Goal: Task Accomplishment & Management: Use online tool/utility

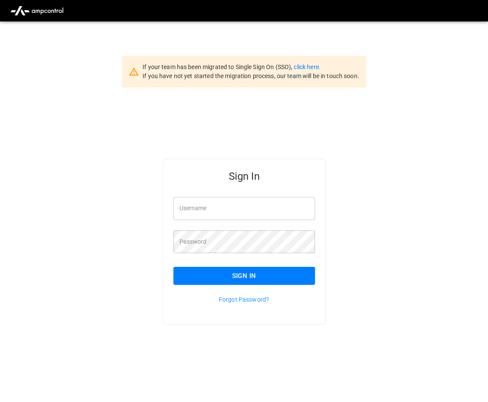
type input "**********"
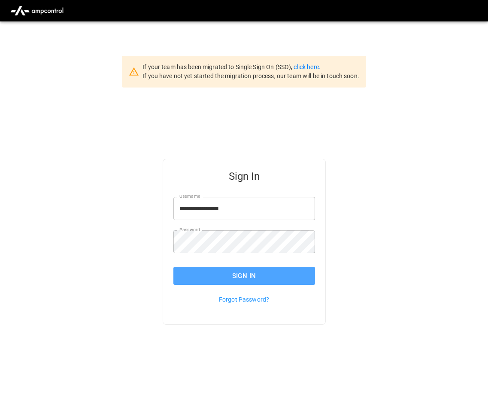
click at [221, 273] on button "Sign In" at bounding box center [244, 276] width 142 height 18
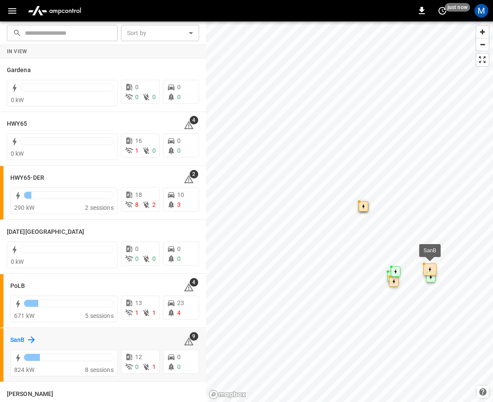
click at [20, 340] on h6 "SanB" at bounding box center [17, 340] width 14 height 9
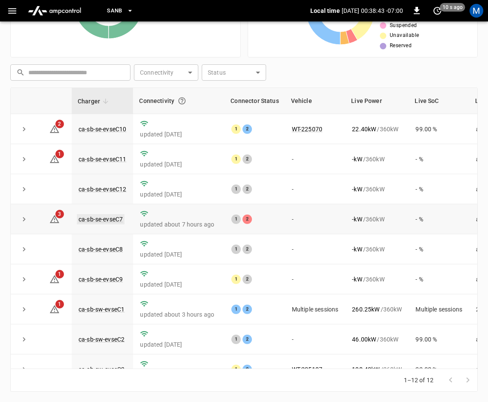
click at [102, 222] on link "ca-sb-se-evseC7" at bounding box center [101, 219] width 48 height 10
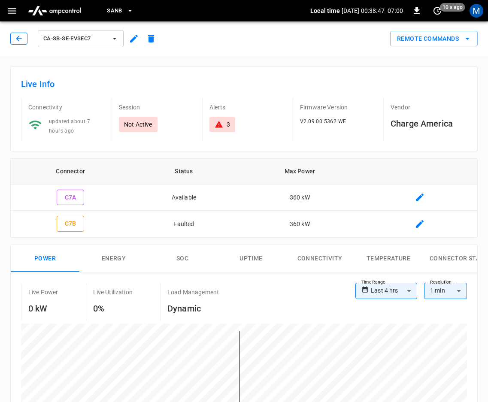
click at [15, 38] on icon "button" at bounding box center [19, 38] width 9 height 9
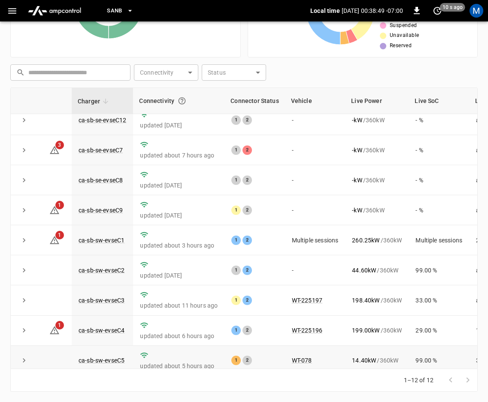
scroll to position [116, 0]
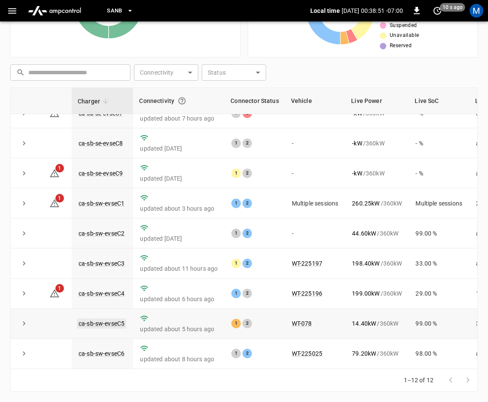
click at [104, 319] on link "ca-sb-sw-evseC5" at bounding box center [101, 324] width 49 height 10
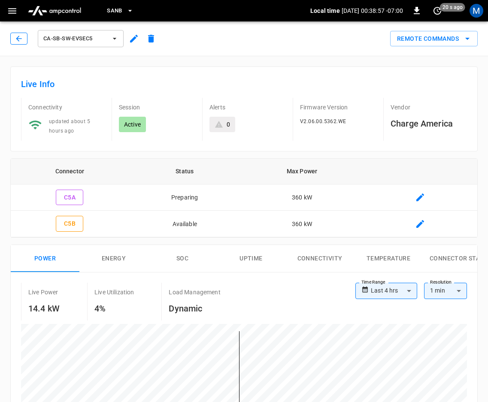
click at [18, 39] on icon "button" at bounding box center [19, 39] width 6 height 6
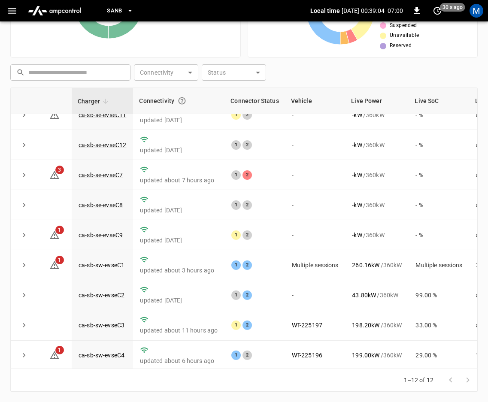
scroll to position [116, 0]
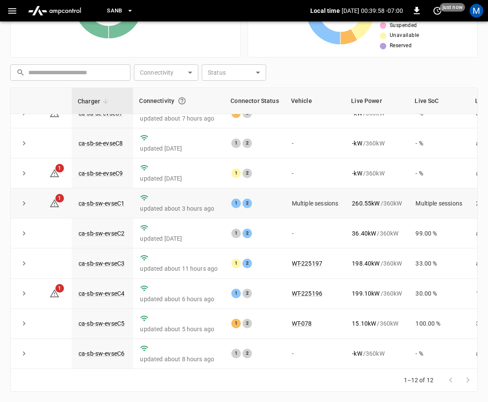
click at [27, 199] on icon "expand row" at bounding box center [24, 203] width 9 height 9
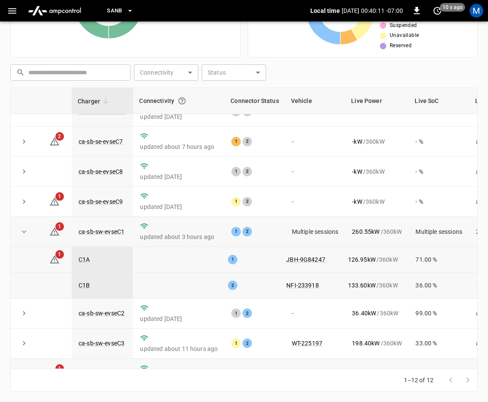
scroll to position [168, 0]
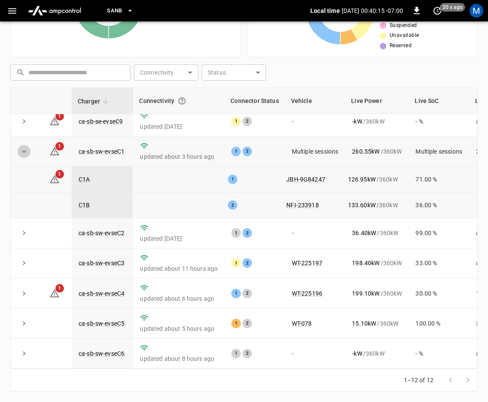
click at [23, 147] on icon "expand row" at bounding box center [24, 151] width 9 height 9
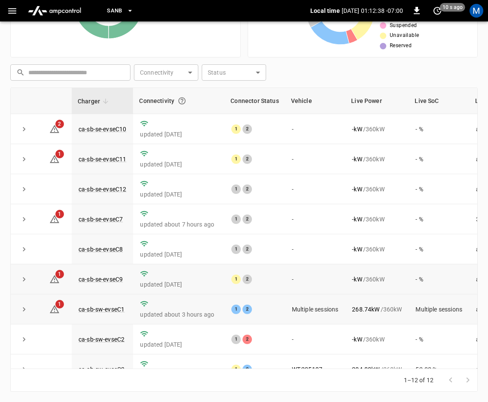
scroll to position [116, 0]
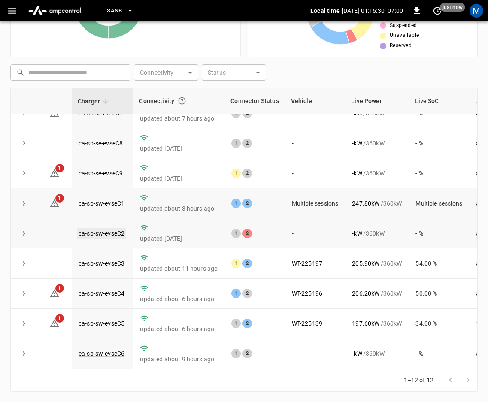
click at [111, 228] on link "ca-sb-sw-evseC2" at bounding box center [101, 233] width 49 height 10
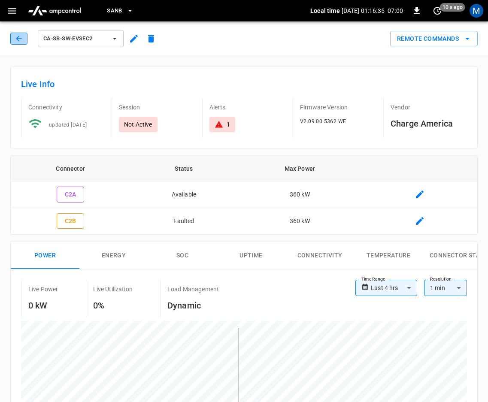
click at [23, 42] on button "button" at bounding box center [18, 39] width 17 height 12
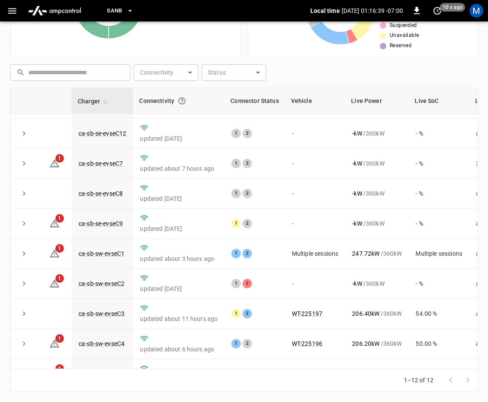
scroll to position [116, 0]
